Goal: Information Seeking & Learning: Learn about a topic

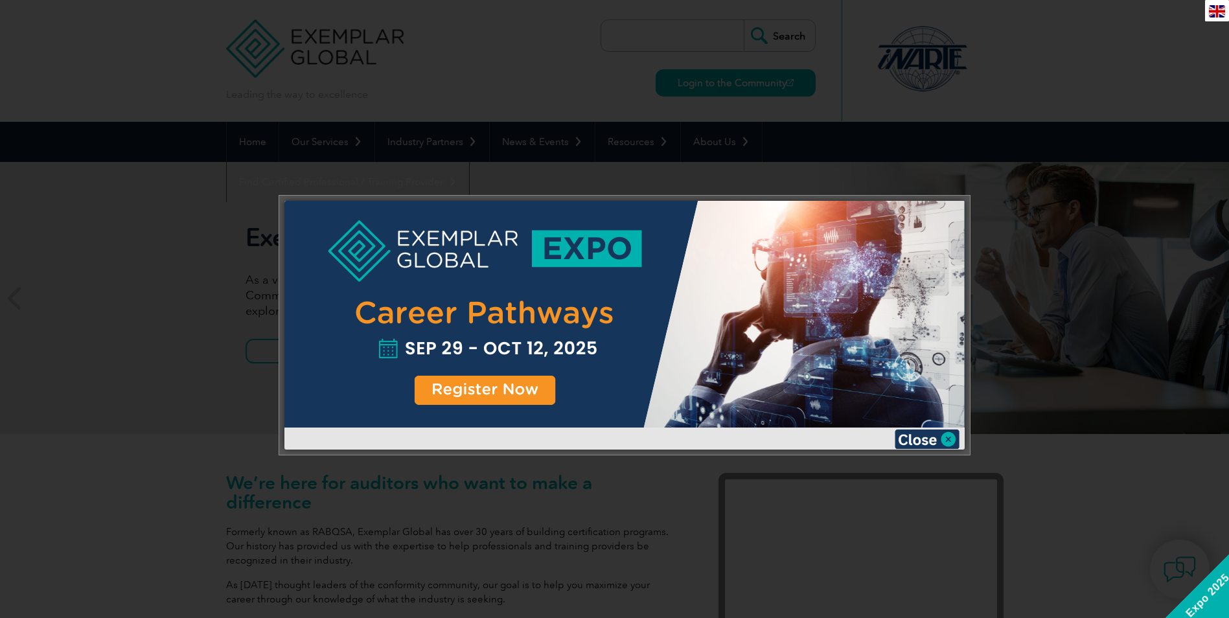
click at [645, 326] on div at bounding box center [624, 314] width 680 height 227
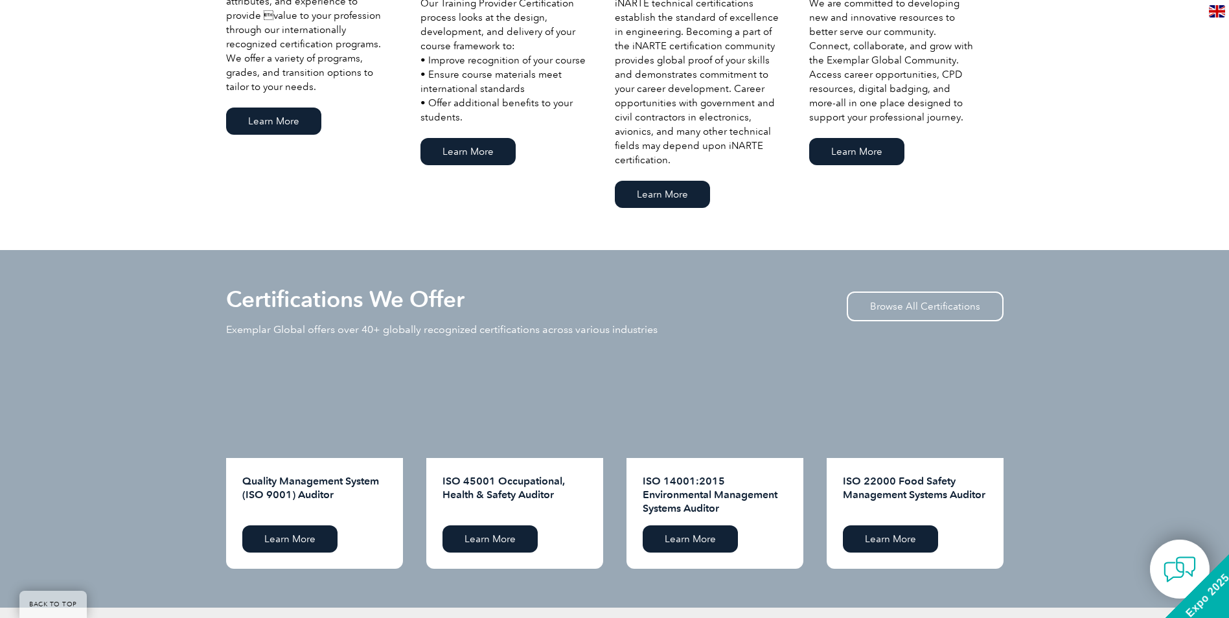
scroll to position [1102, 0]
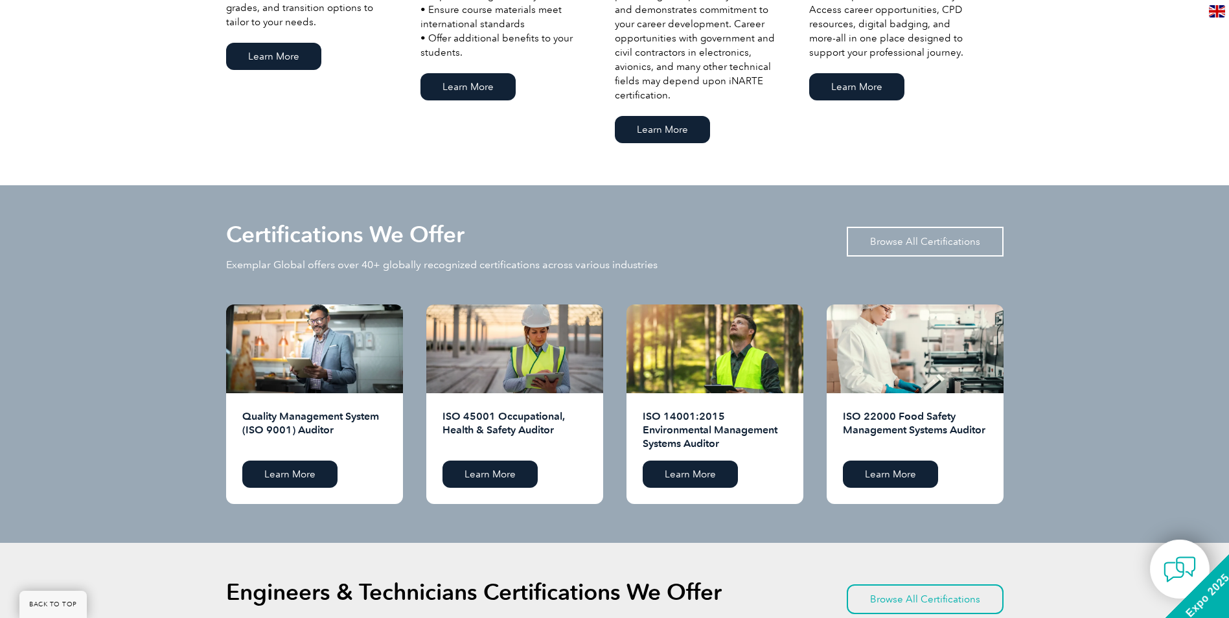
click at [885, 242] on link "Browse All Certifications" at bounding box center [925, 242] width 157 height 30
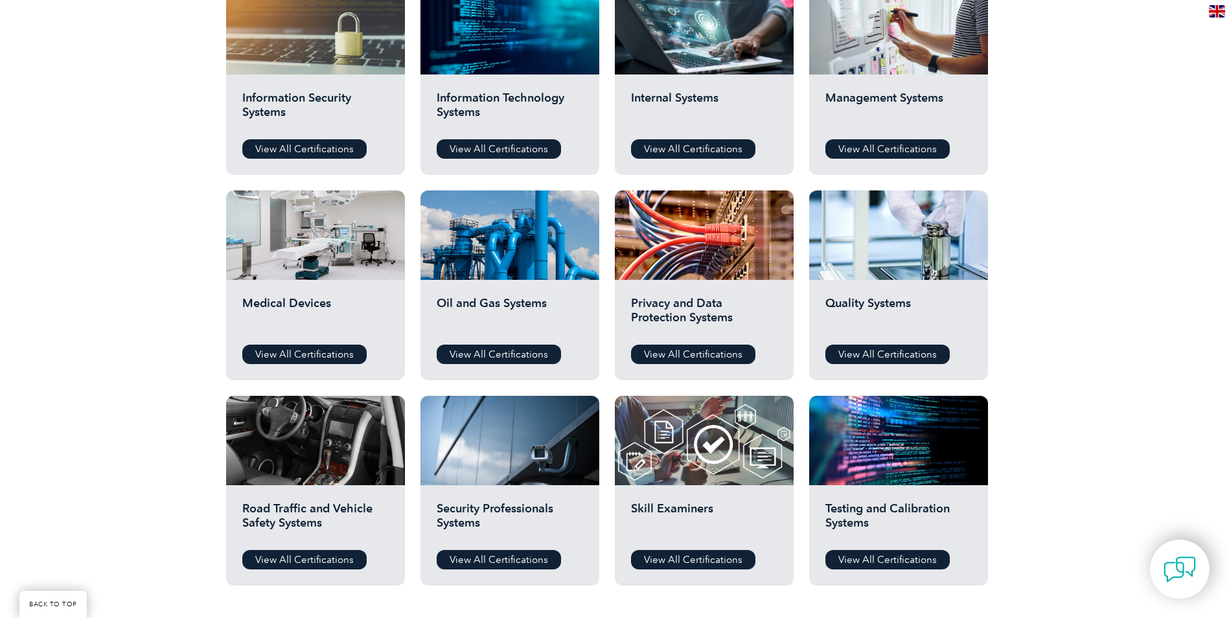
scroll to position [713, 0]
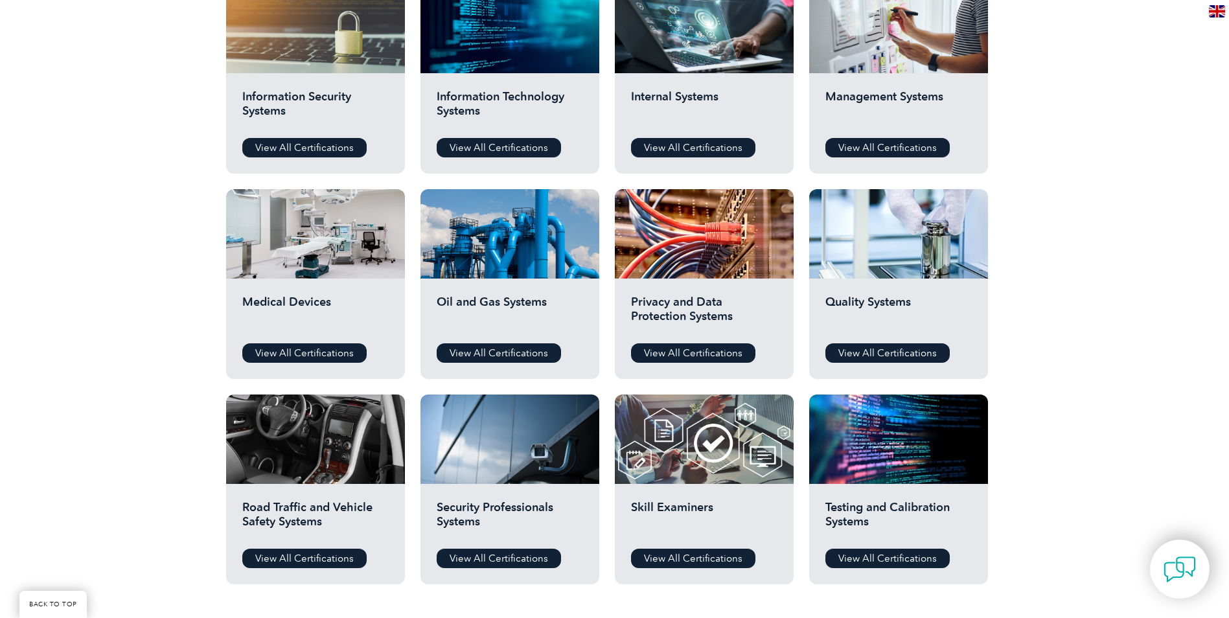
click at [325, 332] on h2 "Medical Devices" at bounding box center [315, 314] width 146 height 39
click at [328, 356] on link "View All Certifications" at bounding box center [304, 352] width 124 height 19
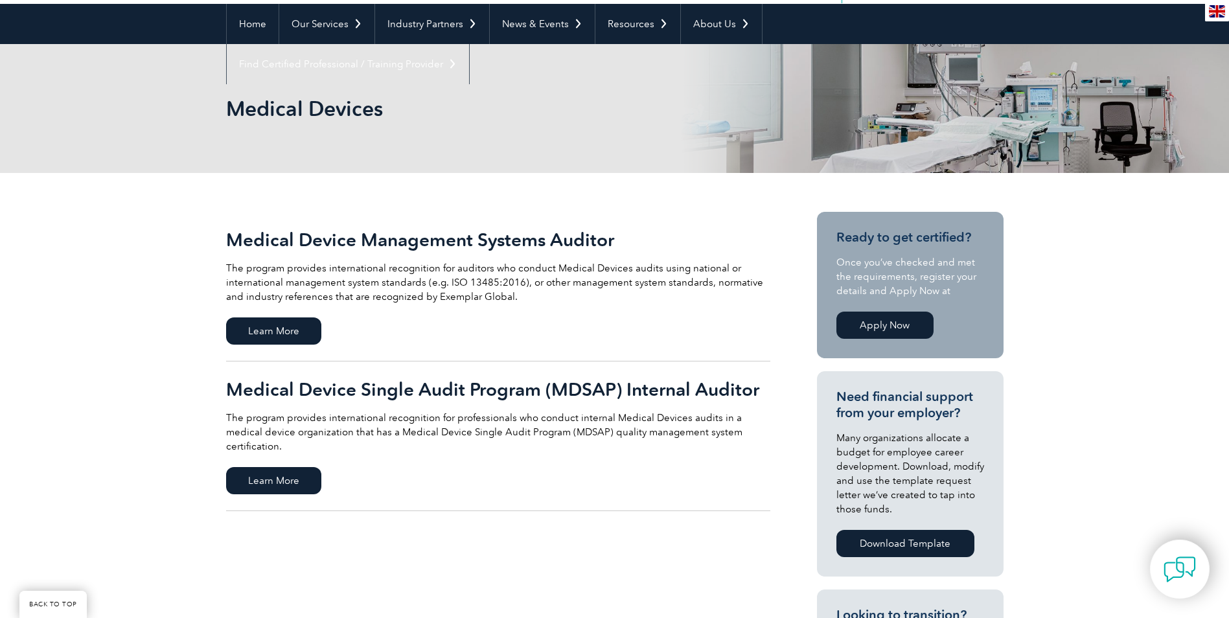
scroll to position [130, 0]
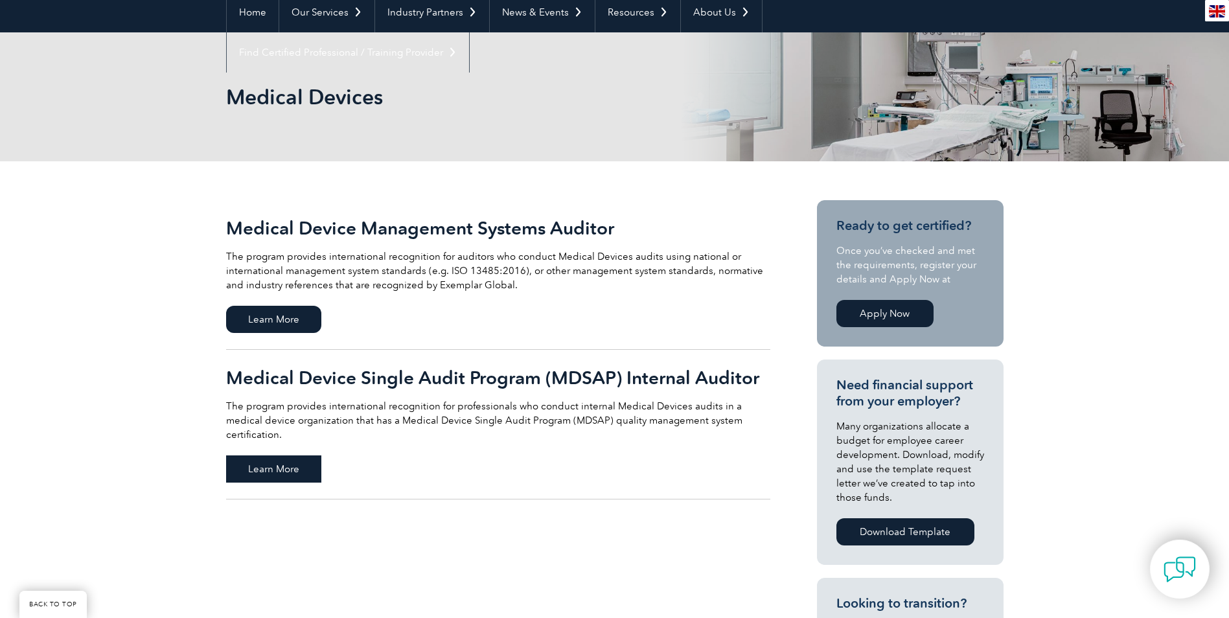
click at [292, 456] on span "Learn More" at bounding box center [273, 469] width 95 height 27
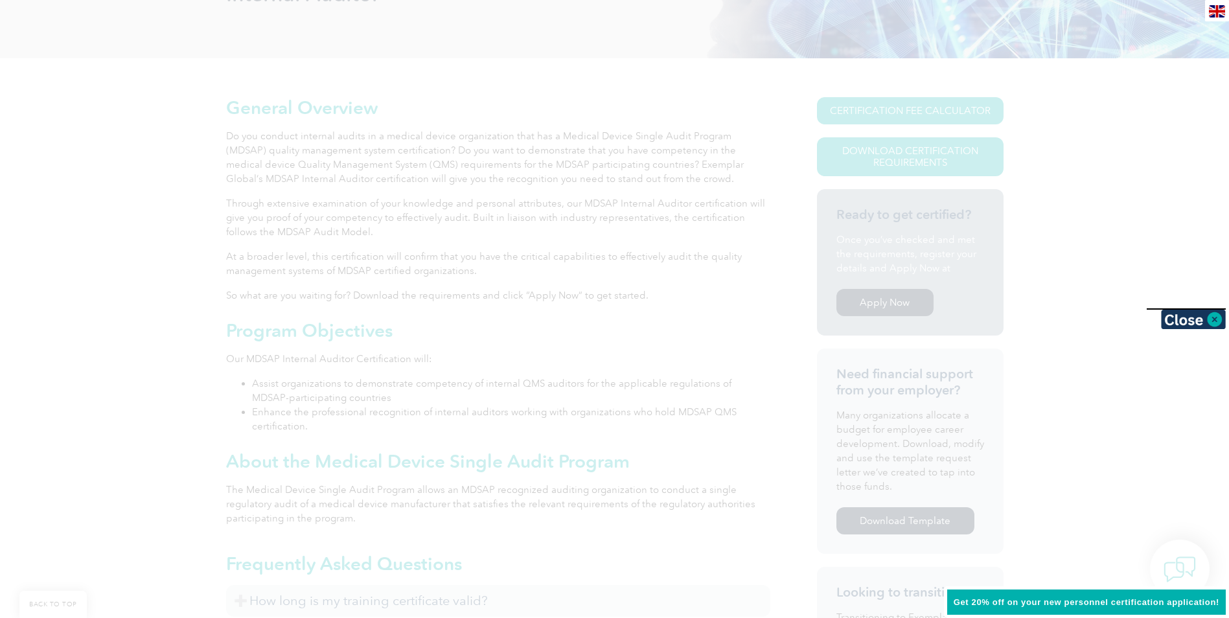
scroll to position [259, 0]
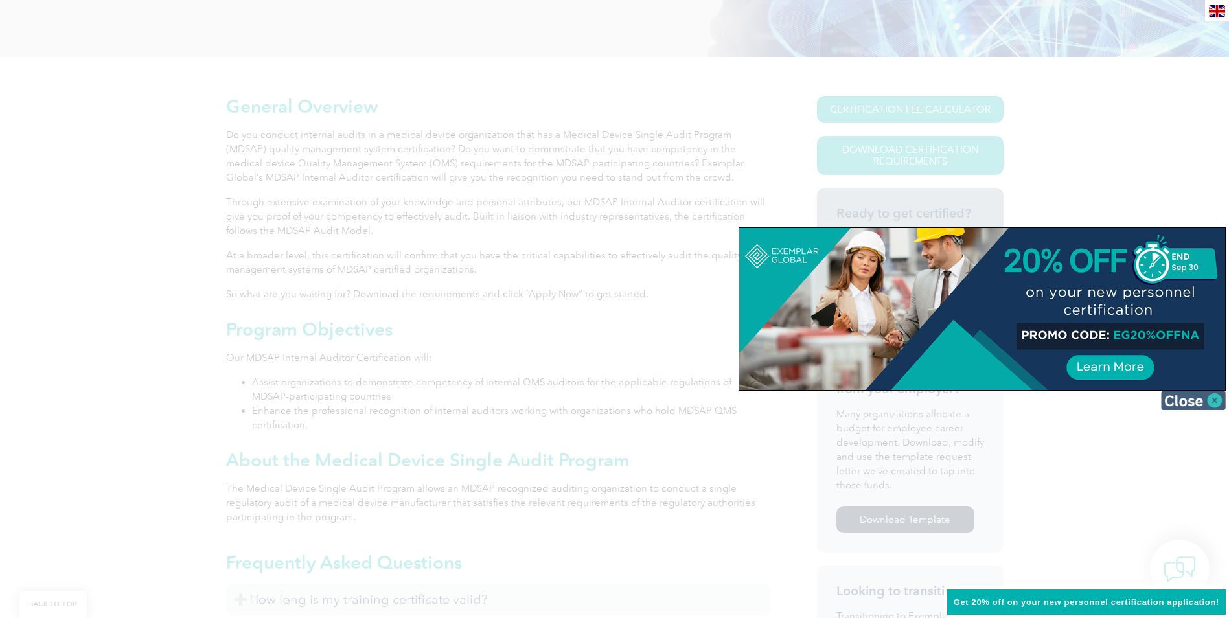
click at [1195, 397] on img at bounding box center [1193, 400] width 65 height 19
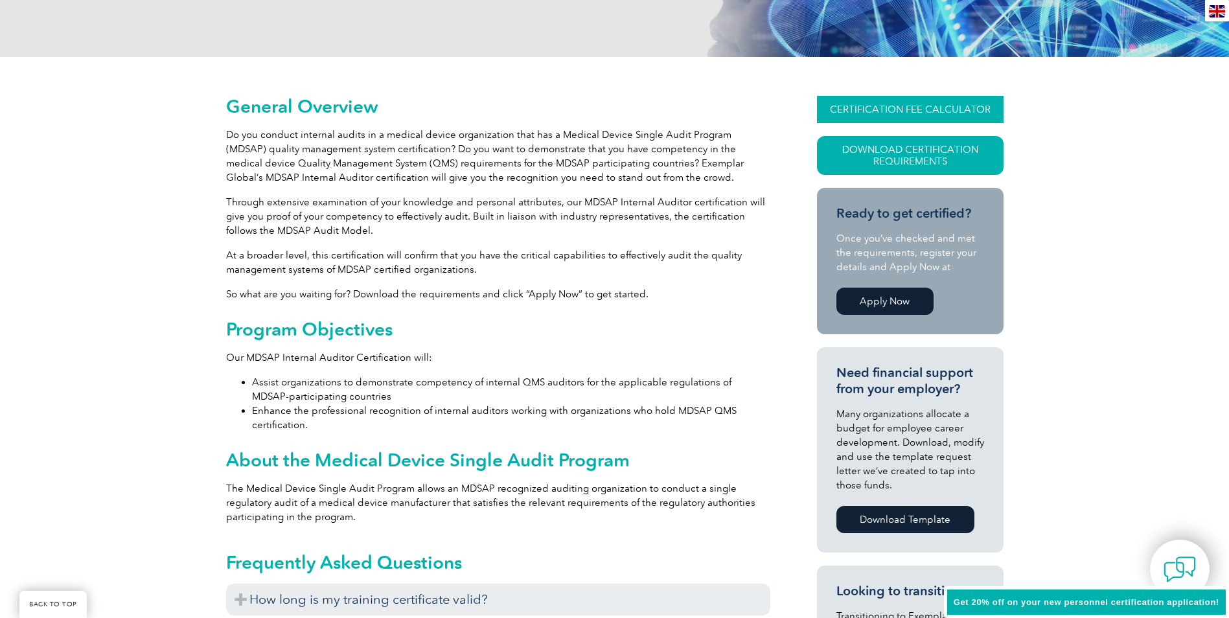
click at [867, 115] on link "CERTIFICATION FEE CALCULATOR" at bounding box center [910, 109] width 187 height 27
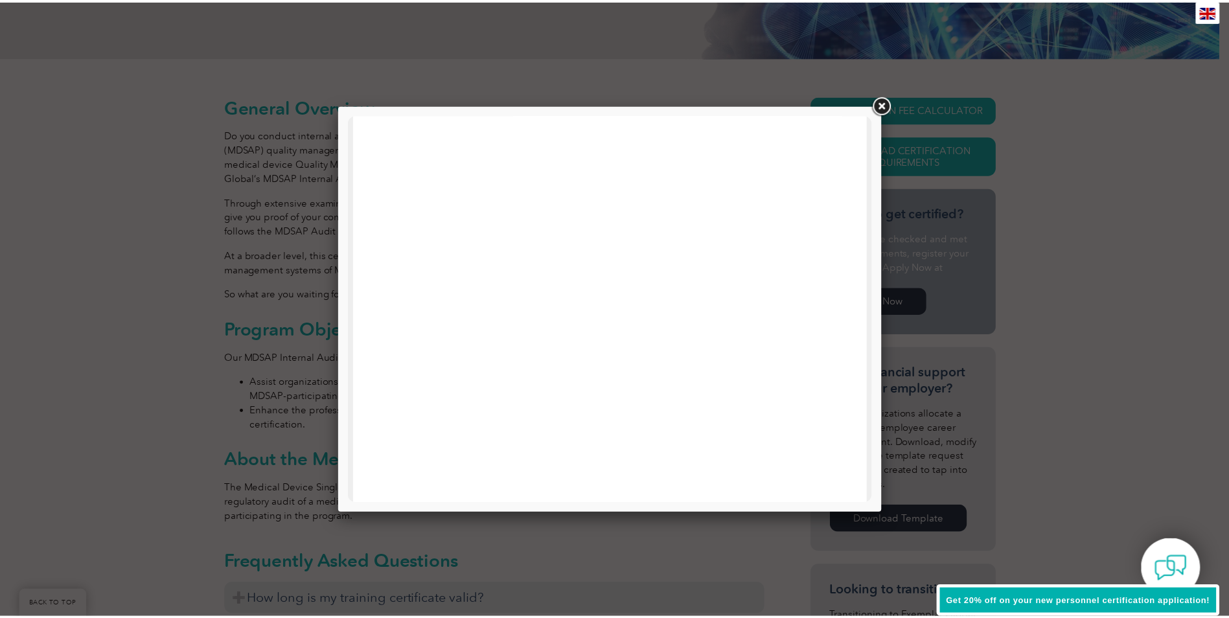
scroll to position [389, 0]
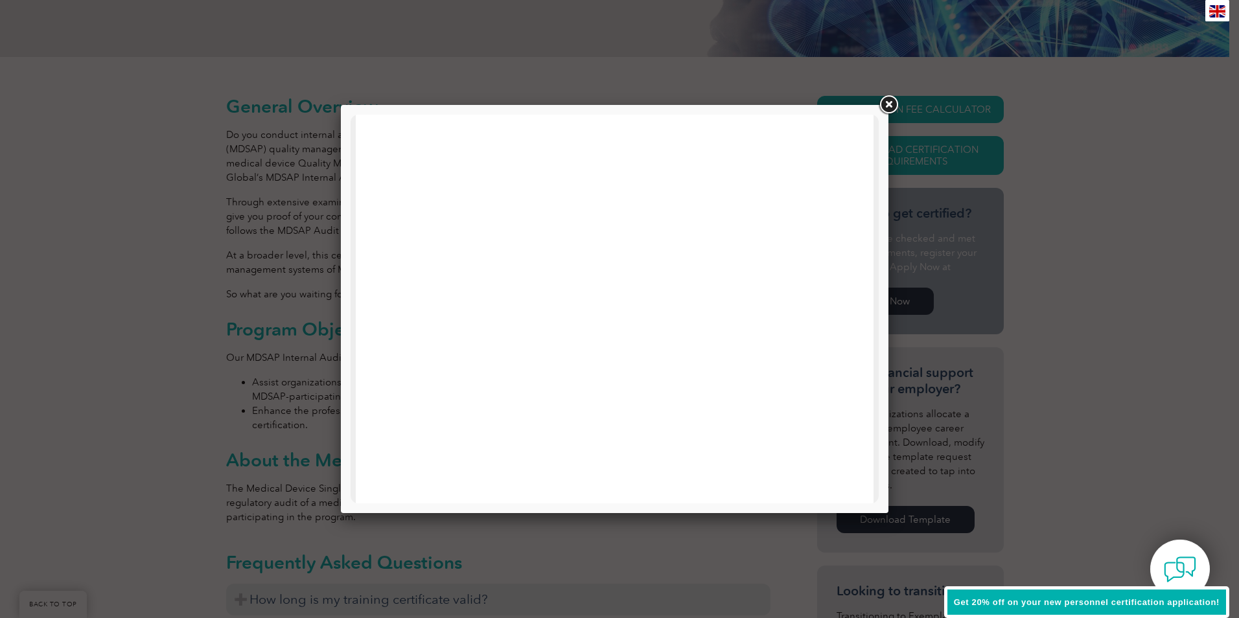
click at [886, 103] on link at bounding box center [888, 104] width 23 height 23
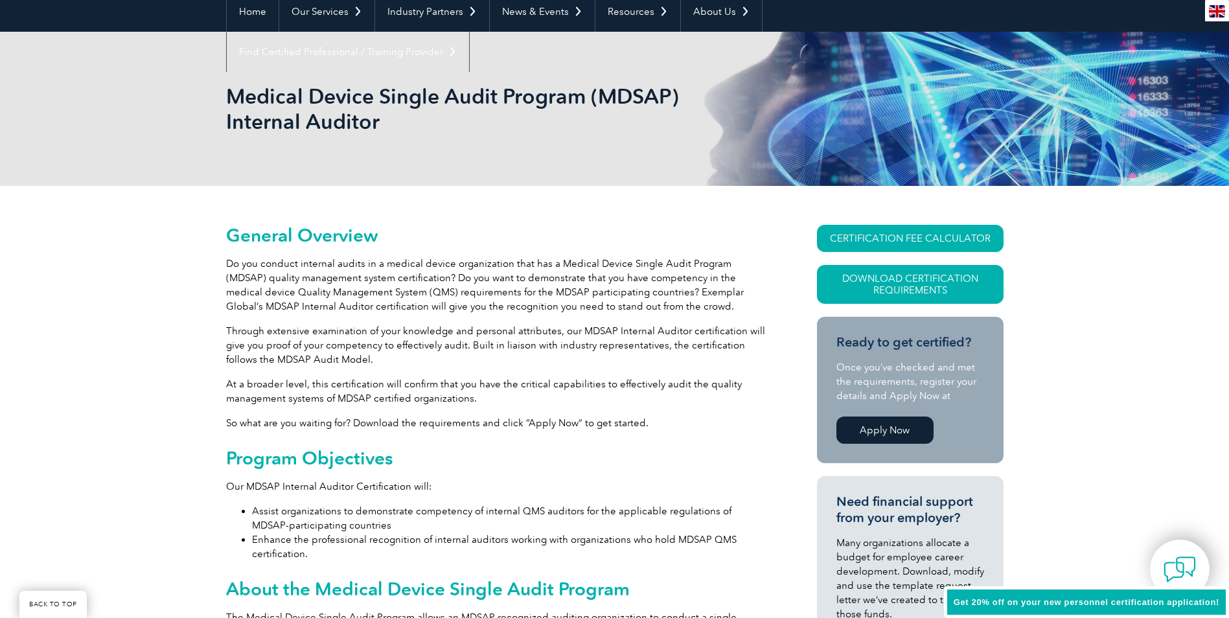
scroll to position [0, 0]
